Goal: Task Accomplishment & Management: Manage account settings

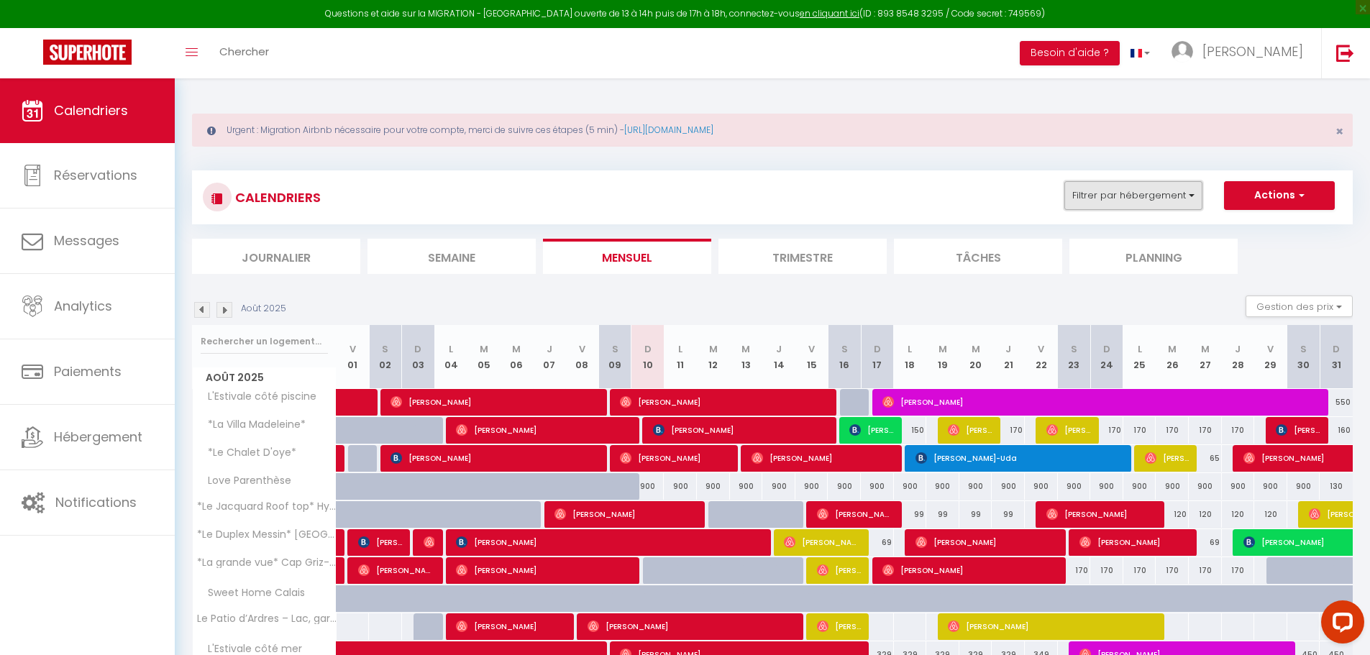
click at [1153, 199] on button "Filtrer par hébergement" at bounding box center [1134, 195] width 138 height 29
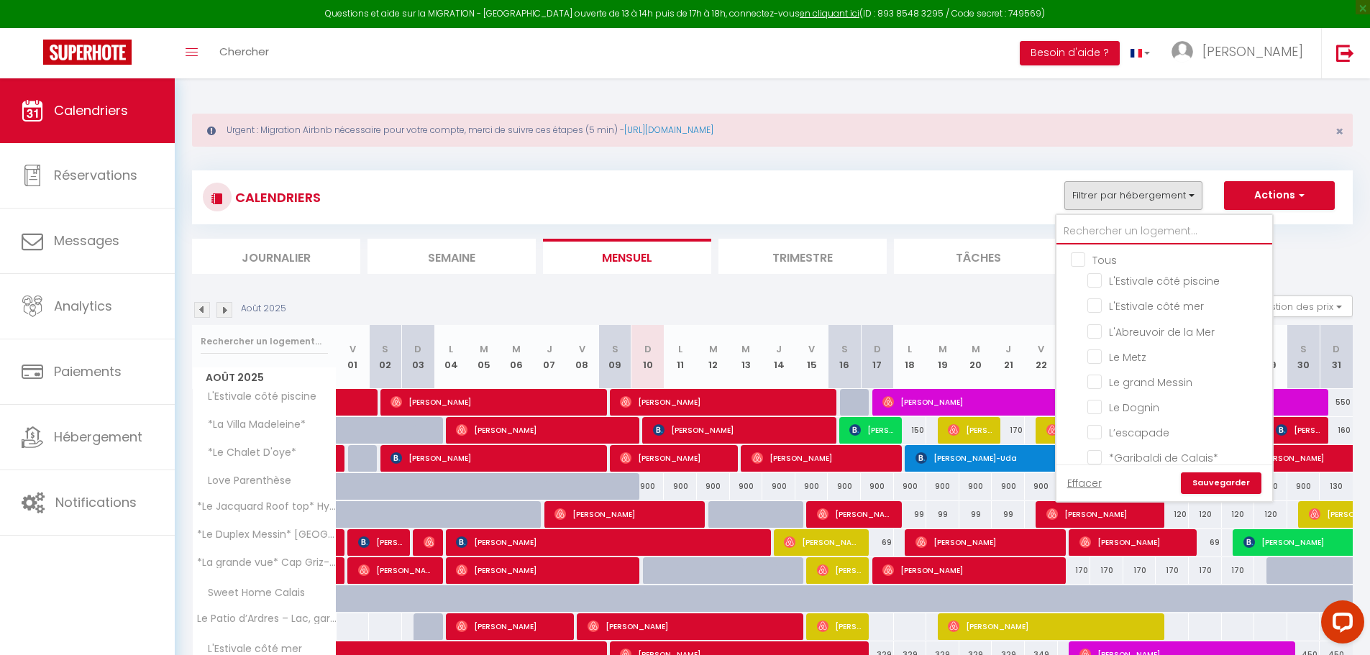
click at [1144, 223] on input "text" at bounding box center [1165, 232] width 216 height 26
type input "2"
checkbox input "false"
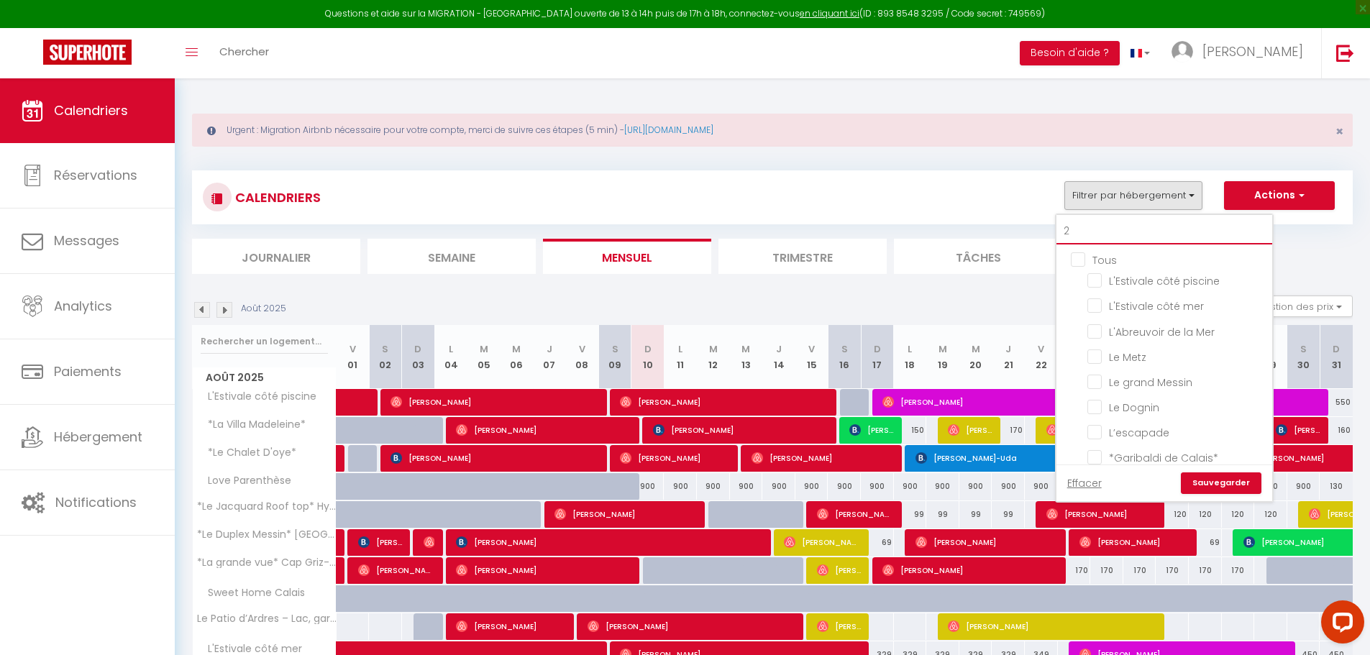
checkbox input "false"
type input "22"
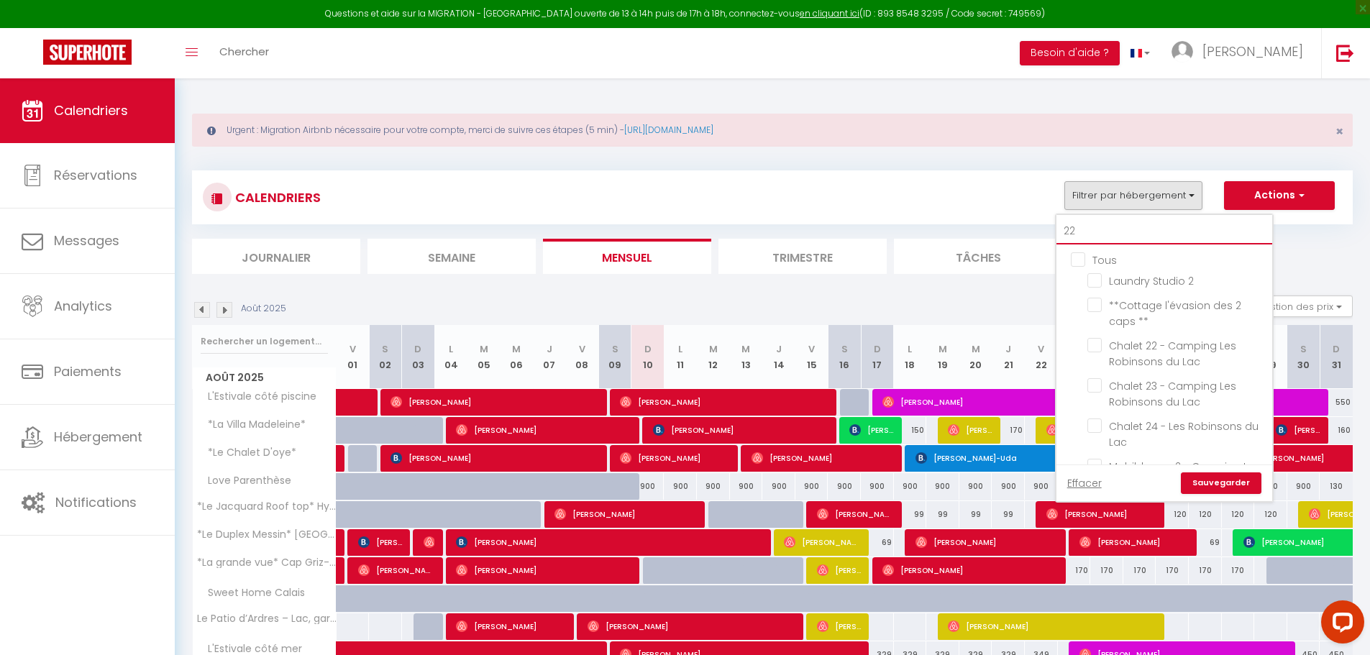
checkbox input "false"
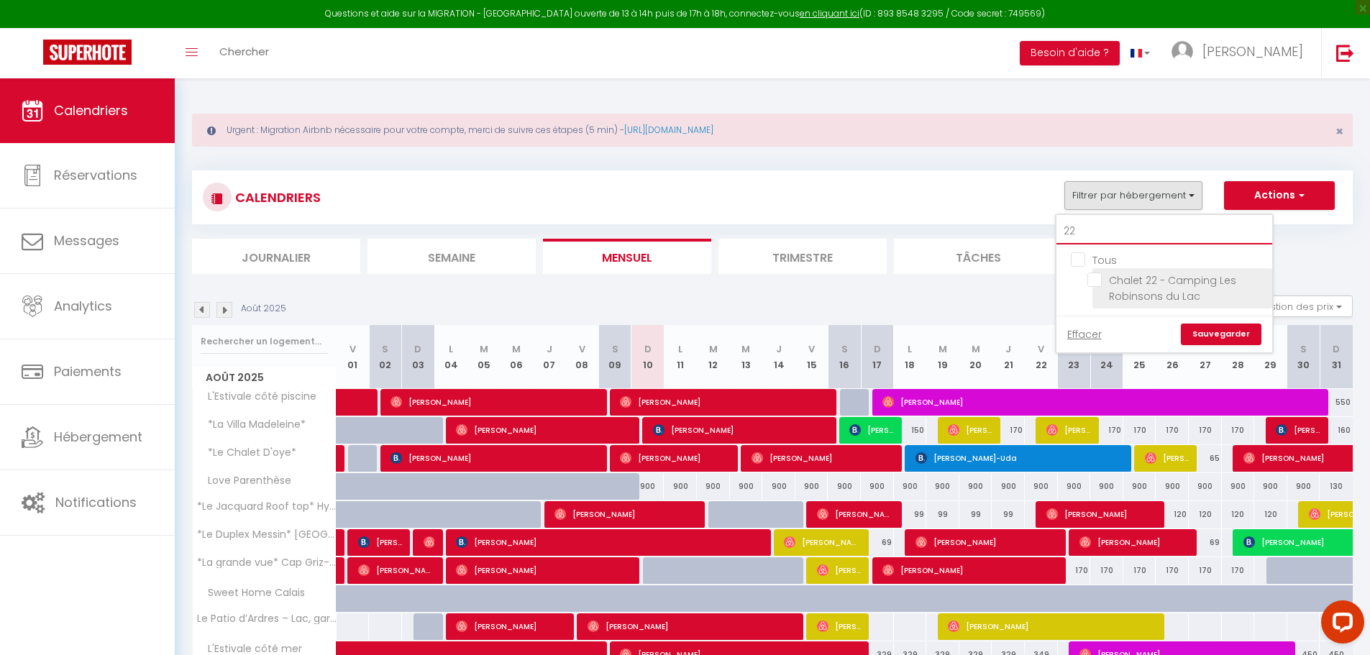
type input "22"
click at [1102, 283] on input "Chalet 22 - Camping Les Robinsons du Lac" at bounding box center [1178, 280] width 180 height 14
checkbox input "true"
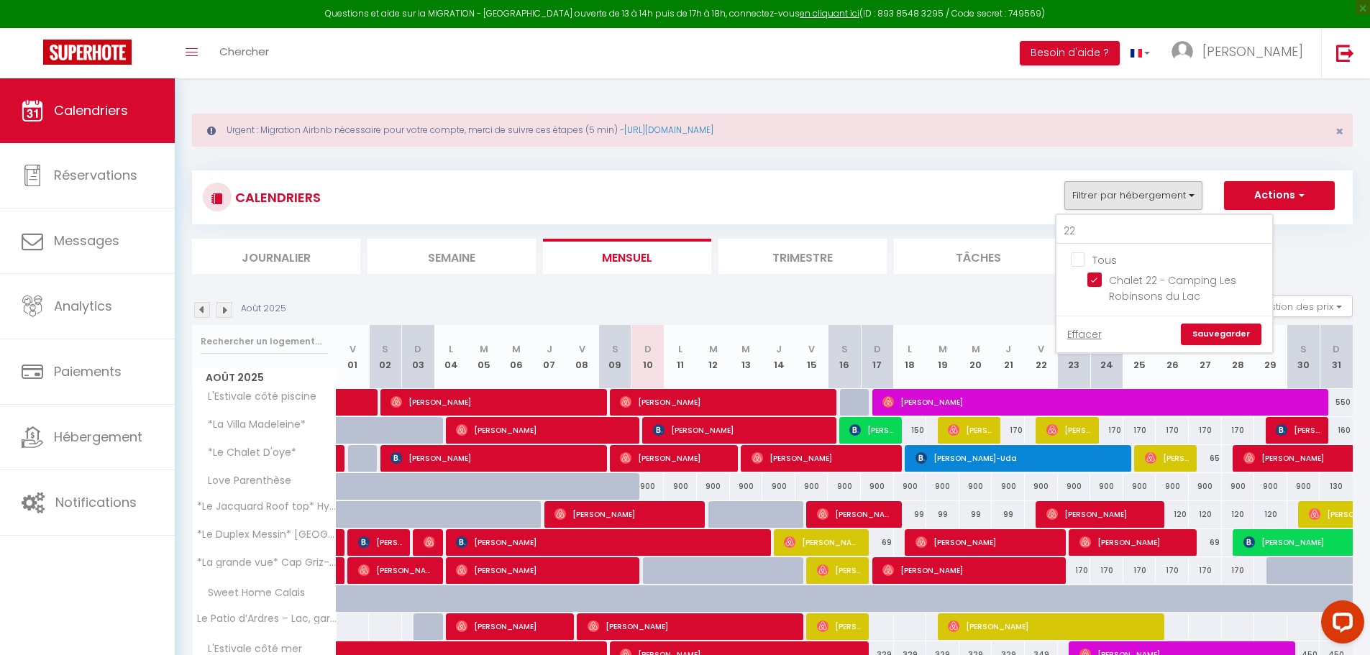
click at [1206, 329] on link "Sauvegarder" at bounding box center [1221, 335] width 81 height 22
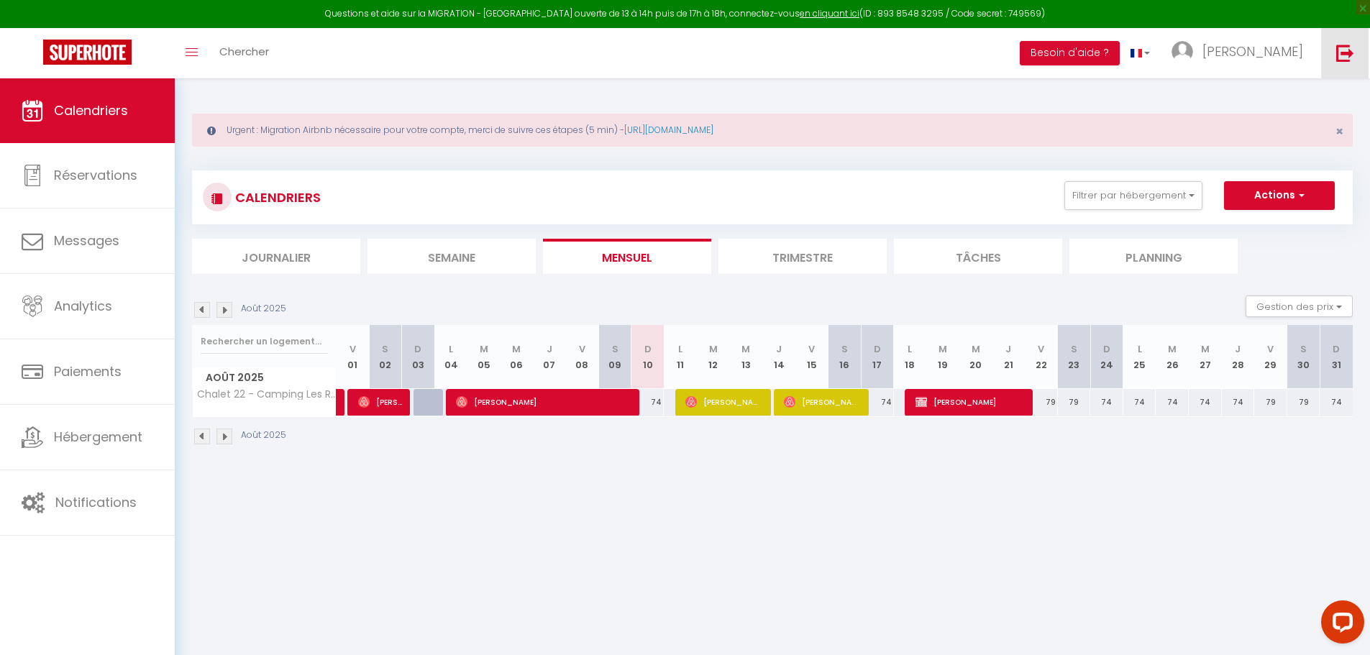
click at [1332, 45] on link at bounding box center [1344, 53] width 47 height 50
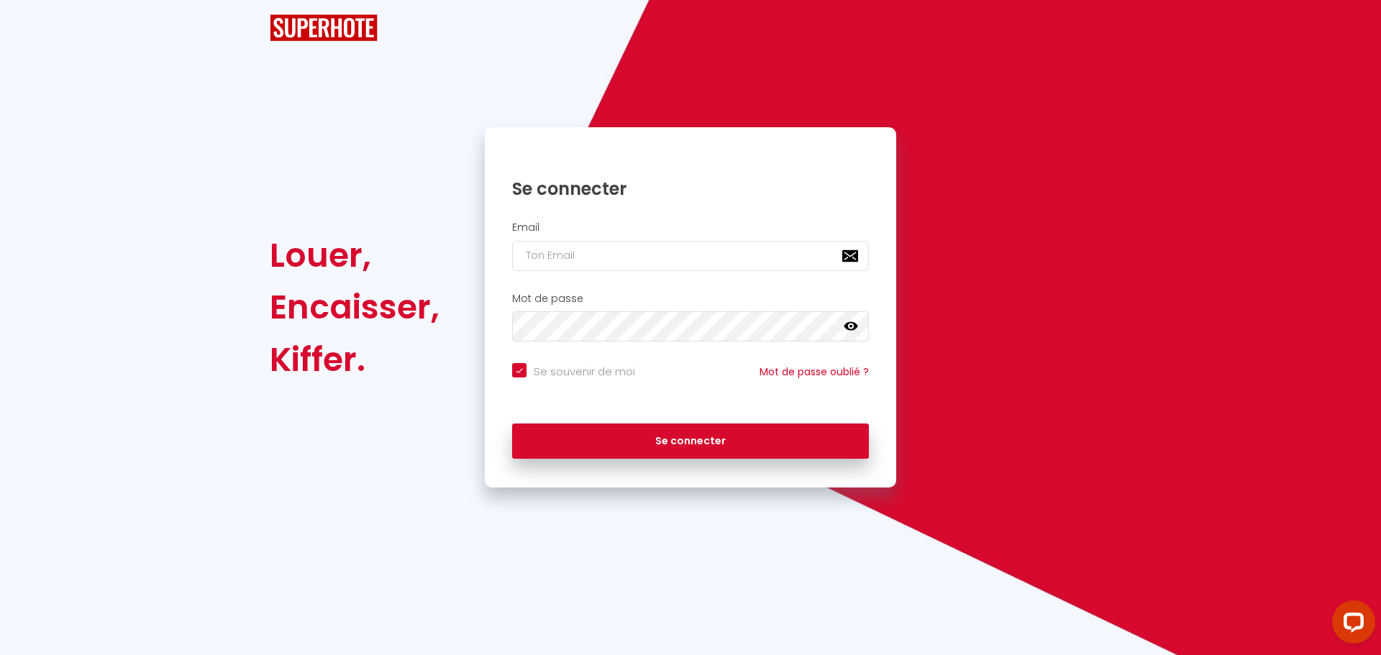
checkbox input "true"
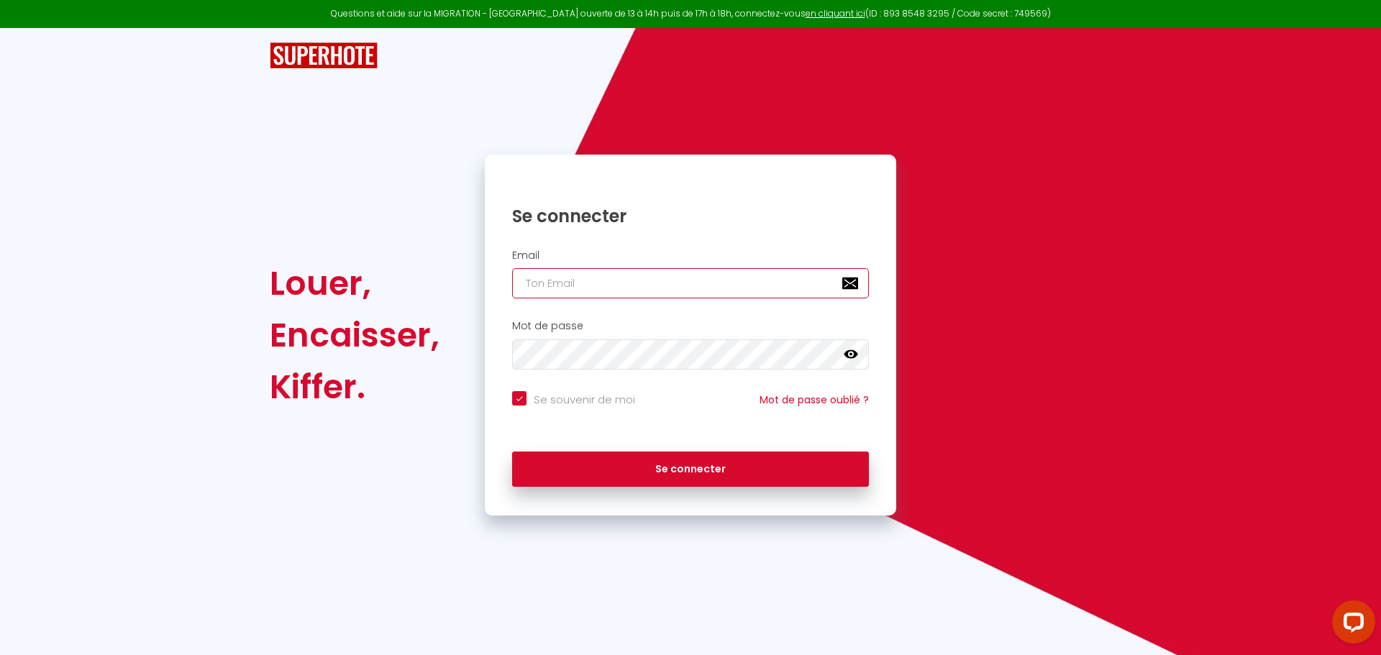
type input "[PERSON_NAME][EMAIL_ADDRESS][DOMAIN_NAME]"
checkbox input "true"
drag, startPoint x: 712, startPoint y: 283, endPoint x: 365, endPoint y: 278, distance: 346.8
click at [368, 278] on div "Louer, Encaisser, Kiffer. Se connecter Email [PERSON_NAME][EMAIL_ADDRESS][DOMAI…" at bounding box center [690, 335] width 860 height 361
paste input "[EMAIL_ADDRESS]"
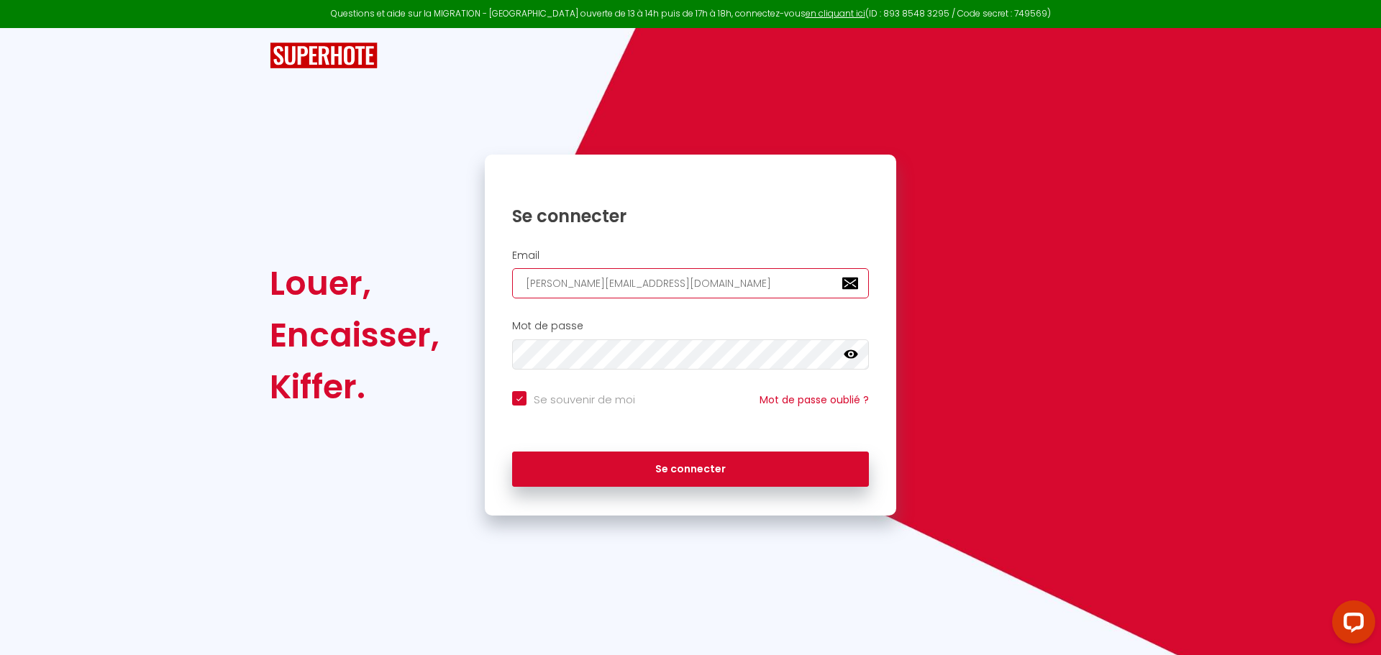
type input "[EMAIL_ADDRESS][DOMAIN_NAME]"
checkbox input "true"
type input "[EMAIL_ADDRESS][DOMAIN_NAME]"
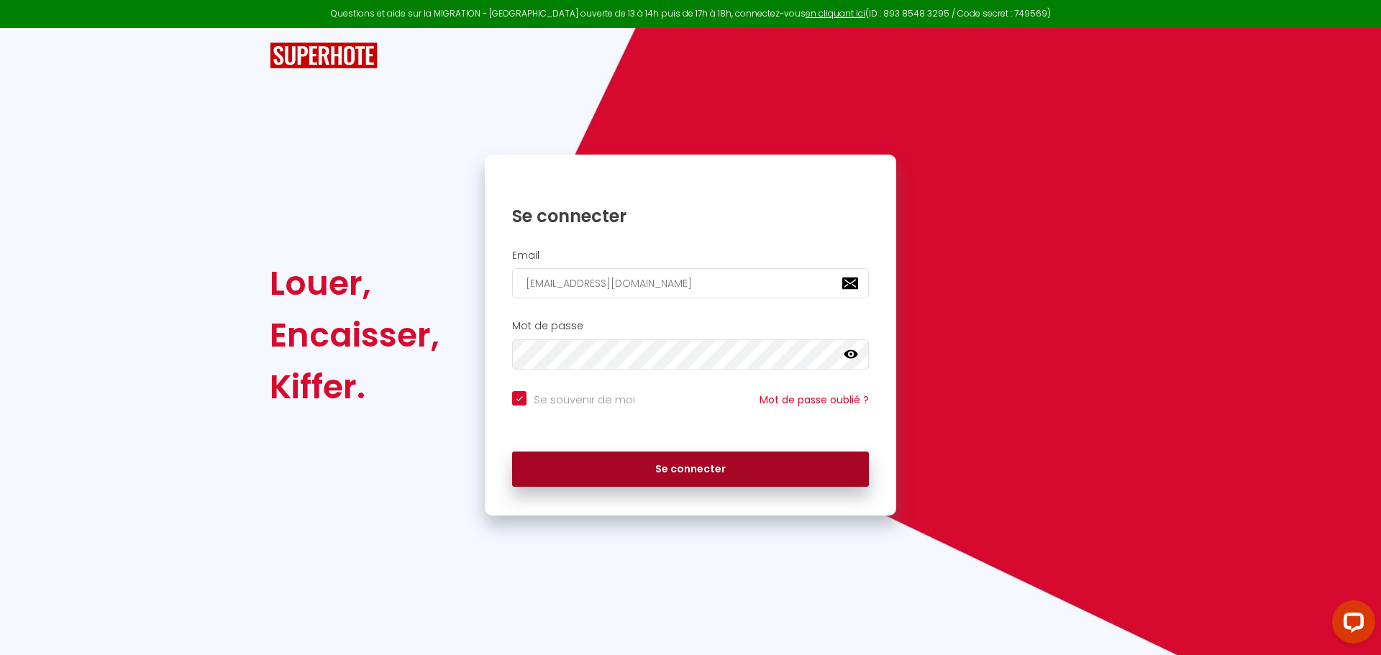
click at [606, 460] on button "Se connecter" at bounding box center [690, 470] width 357 height 36
checkbox input "true"
